Goal: Task Accomplishment & Management: Use online tool/utility

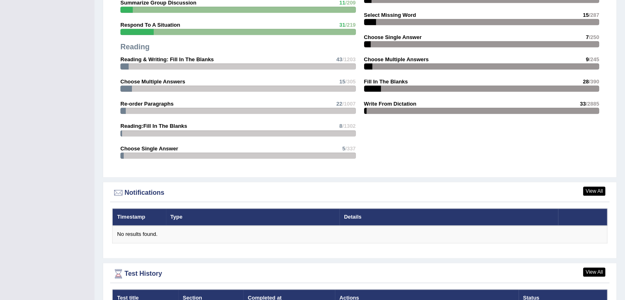
scroll to position [1057, 0]
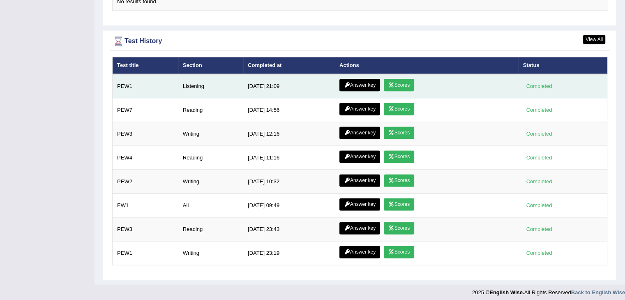
click at [400, 80] on link "Scores" at bounding box center [399, 85] width 30 height 12
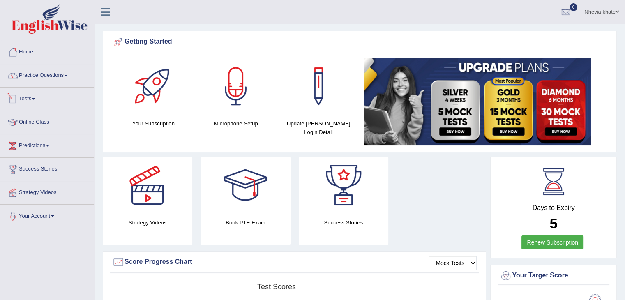
click at [53, 100] on link "Tests" at bounding box center [47, 98] width 94 height 21
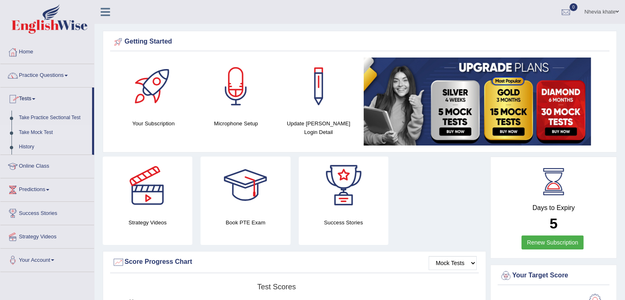
click at [34, 129] on link "Take Mock Test" at bounding box center [53, 132] width 77 height 15
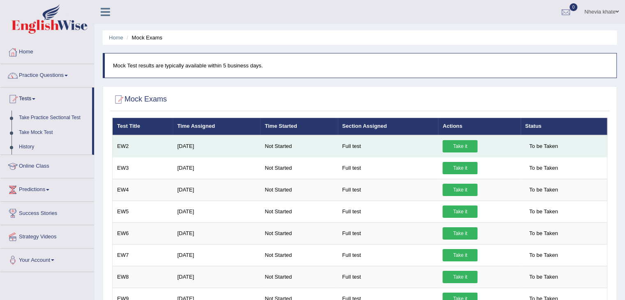
click at [455, 147] on link "Take it" at bounding box center [460, 146] width 35 height 12
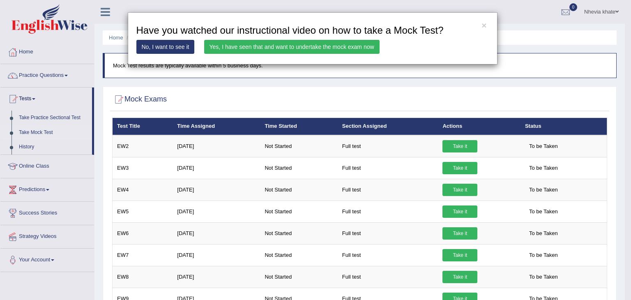
click at [351, 45] on link "Yes, I have seen that and want to undertake the mock exam now" at bounding box center [291, 47] width 175 height 14
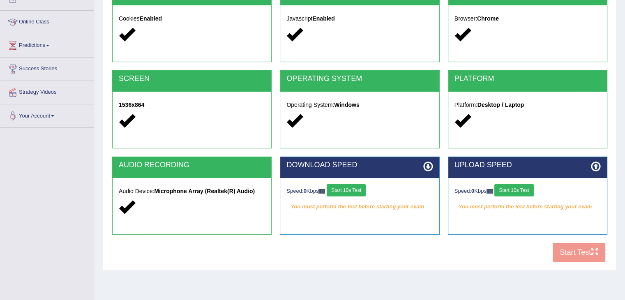
scroll to position [123, 0]
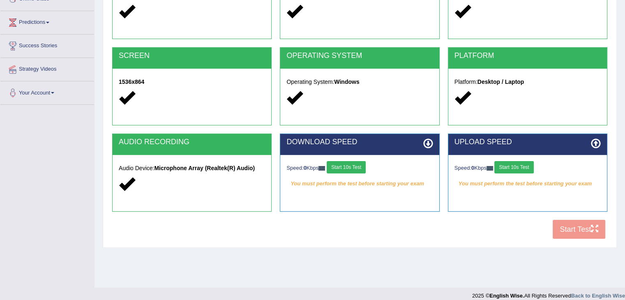
click at [362, 166] on button "Start 10s Test" at bounding box center [346, 167] width 39 height 12
click at [513, 167] on button "Start 10s Test" at bounding box center [513, 167] width 39 height 12
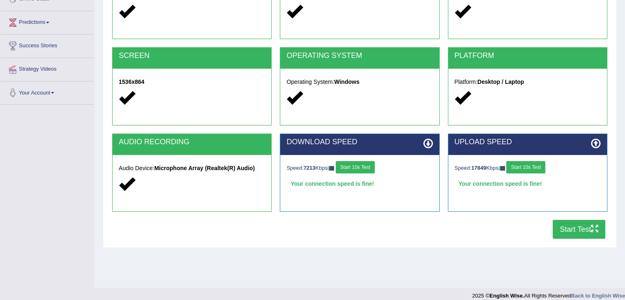
click at [562, 227] on button "Start Test" at bounding box center [579, 229] width 53 height 19
